Goal: Transaction & Acquisition: Purchase product/service

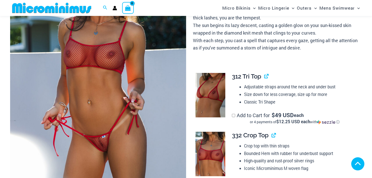
click at [115, 93] on img at bounding box center [98, 76] width 176 height 264
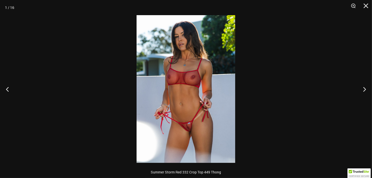
click at [193, 101] on img at bounding box center [186, 89] width 99 height 148
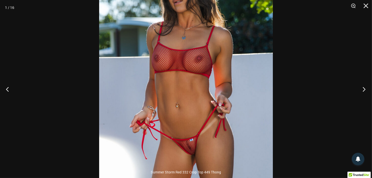
click at [363, 89] on button "Next" at bounding box center [362, 89] width 19 height 25
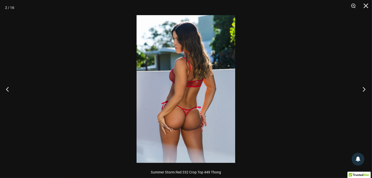
click at [363, 89] on button "Next" at bounding box center [362, 89] width 19 height 25
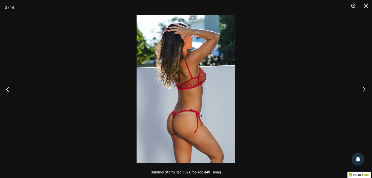
click at [363, 89] on button "Next" at bounding box center [362, 89] width 19 height 25
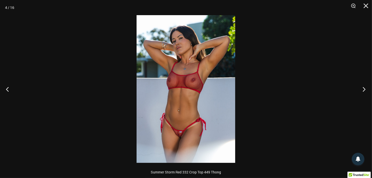
click at [363, 89] on button "Next" at bounding box center [362, 89] width 19 height 25
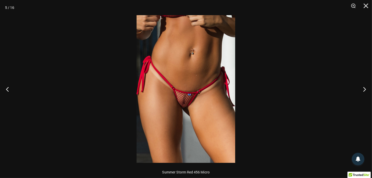
click at [192, 105] on img at bounding box center [186, 89] width 99 height 148
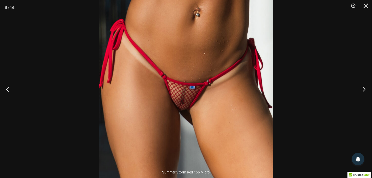
click at [364, 88] on button "Next" at bounding box center [362, 89] width 19 height 25
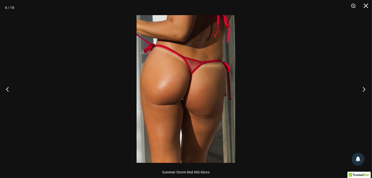
click at [364, 88] on button "Next" at bounding box center [362, 89] width 19 height 25
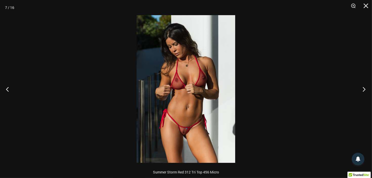
click at [364, 88] on button "Next" at bounding box center [362, 89] width 19 height 25
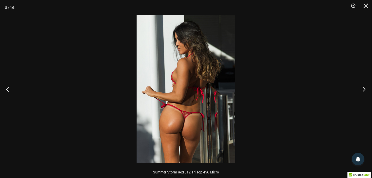
click at [364, 88] on button "Next" at bounding box center [362, 89] width 19 height 25
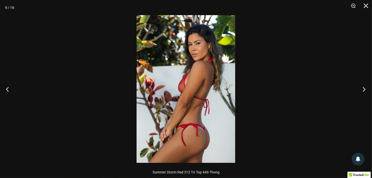
click at [364, 88] on button "Next" at bounding box center [362, 89] width 19 height 25
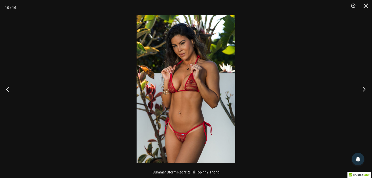
click at [364, 88] on button "Next" at bounding box center [362, 89] width 19 height 25
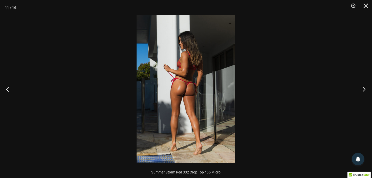
click at [364, 88] on button "Next" at bounding box center [362, 89] width 19 height 25
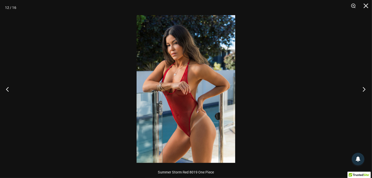
click at [364, 88] on button "Next" at bounding box center [362, 89] width 19 height 25
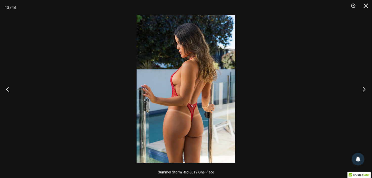
click at [362, 88] on button "Next" at bounding box center [362, 89] width 19 height 25
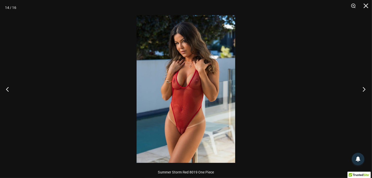
click at [362, 89] on button "Next" at bounding box center [362, 89] width 19 height 25
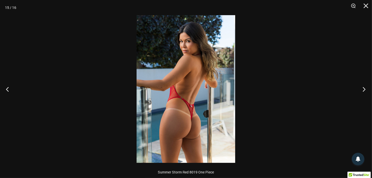
click at [362, 89] on button "Next" at bounding box center [362, 89] width 19 height 25
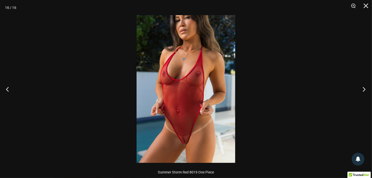
click at [361, 89] on button "Next" at bounding box center [362, 89] width 19 height 25
